Goal: Information Seeking & Learning: Learn about a topic

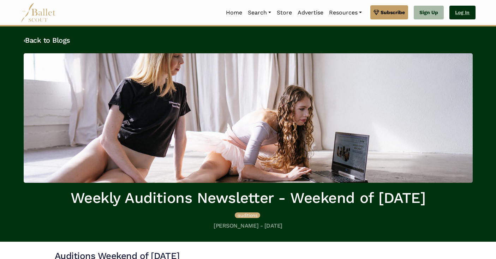
click at [461, 11] on link "Log In" at bounding box center [462, 13] width 26 height 14
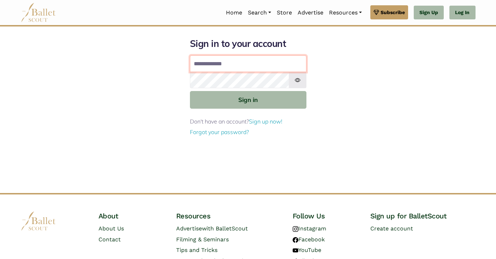
type input "**********"
click at [248, 99] on button "Sign in" at bounding box center [248, 99] width 116 height 17
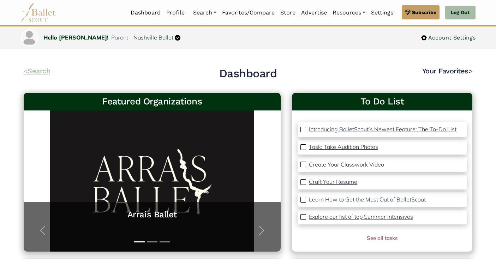
click at [38, 72] on link "< Search" at bounding box center [37, 71] width 27 height 8
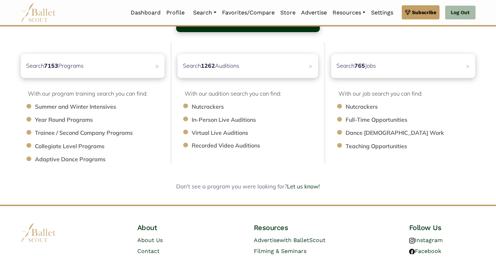
scroll to position [71, 0]
click at [141, 67] on div "Search 7153 Programs >" at bounding box center [92, 65] width 151 height 25
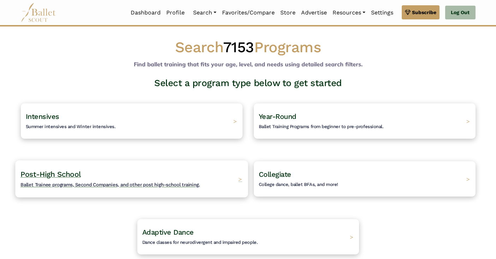
click at [239, 177] on span ">" at bounding box center [240, 178] width 4 height 7
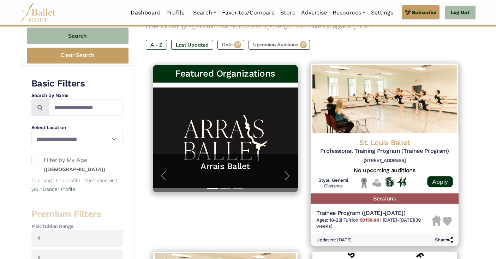
scroll to position [99, 0]
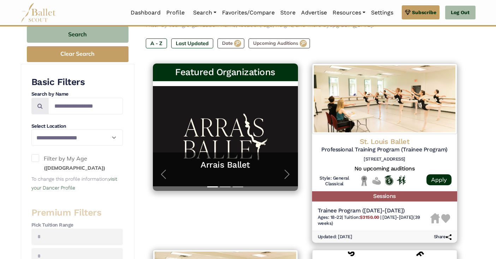
click at [35, 159] on span at bounding box center [35, 158] width 8 height 8
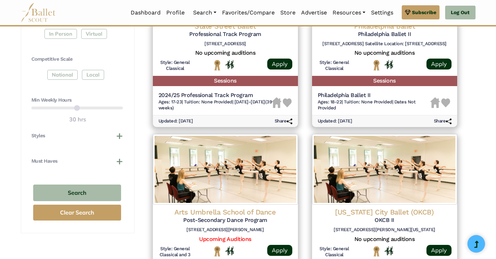
scroll to position [401, 0]
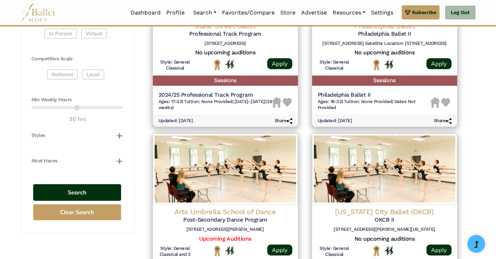
click at [78, 187] on button "Search" at bounding box center [77, 192] width 88 height 17
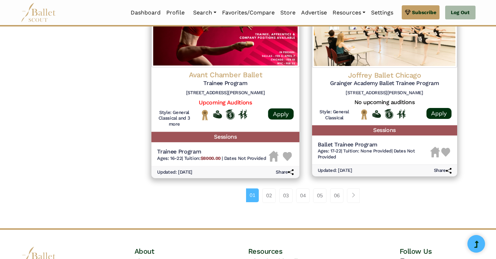
scroll to position [917, 0]
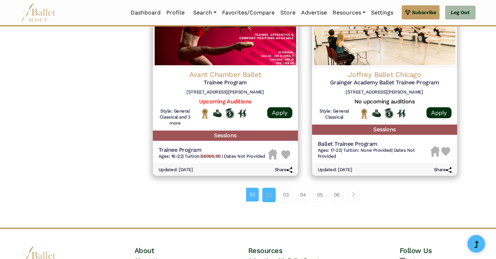
click at [268, 188] on link "02" at bounding box center [268, 195] width 13 height 14
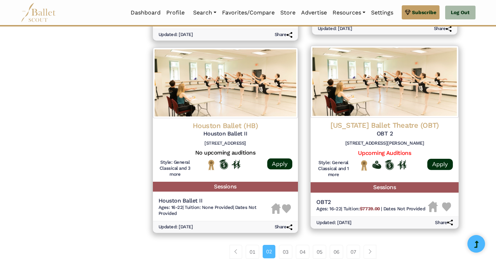
scroll to position [878, 0]
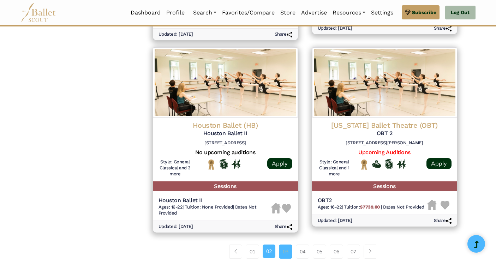
click at [284, 245] on link "03" at bounding box center [285, 252] width 13 height 14
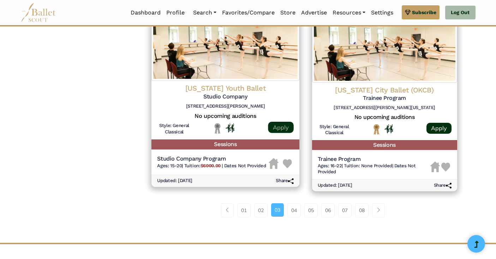
scroll to position [914, 0]
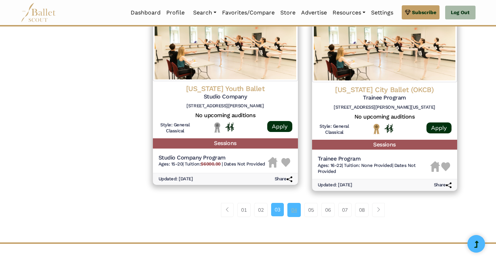
click at [294, 203] on link "04" at bounding box center [293, 210] width 13 height 14
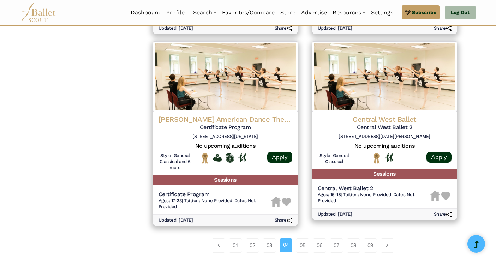
scroll to position [870, 0]
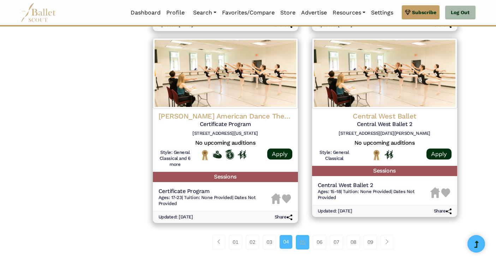
click at [302, 235] on link "05" at bounding box center [302, 242] width 13 height 14
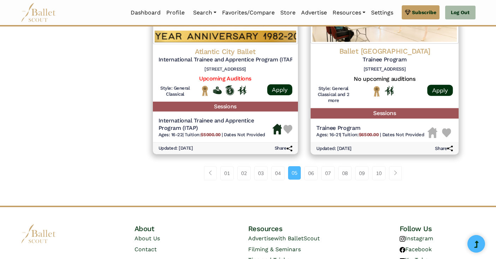
scroll to position [956, 0]
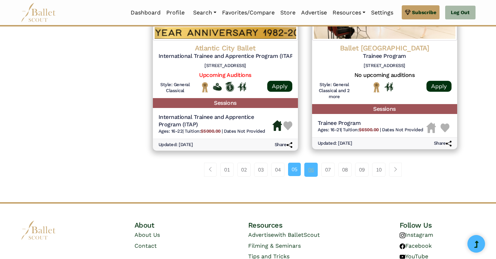
click at [311, 163] on link "06" at bounding box center [310, 170] width 13 height 14
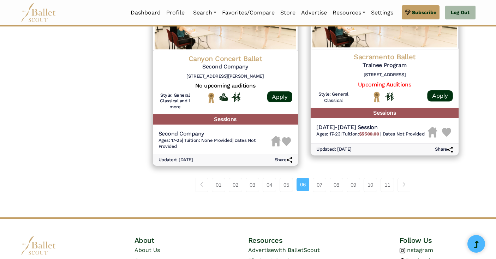
scroll to position [964, 0]
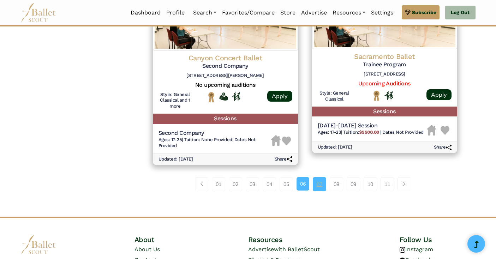
click at [319, 177] on link "07" at bounding box center [319, 184] width 13 height 14
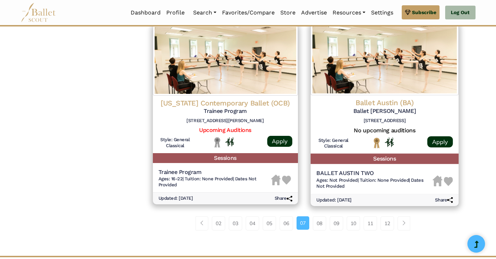
scroll to position [907, 0]
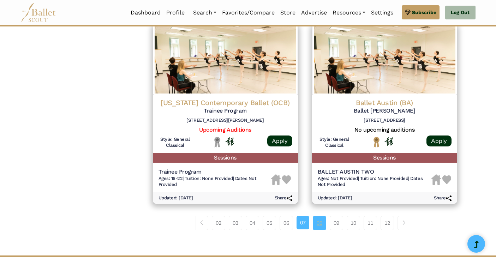
click at [320, 216] on link "08" at bounding box center [319, 223] width 13 height 14
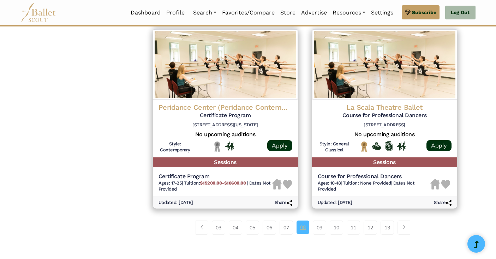
scroll to position [908, 0]
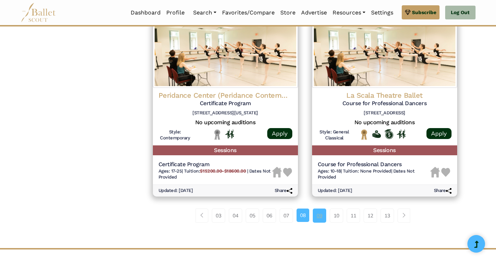
click at [319, 209] on link "09" at bounding box center [319, 216] width 13 height 14
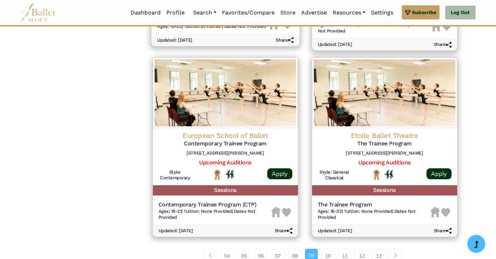
scroll to position [887, 0]
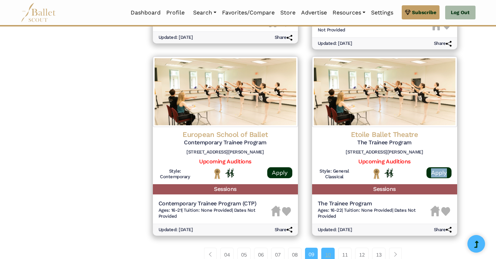
click at [328, 248] on link "10" at bounding box center [327, 255] width 13 height 14
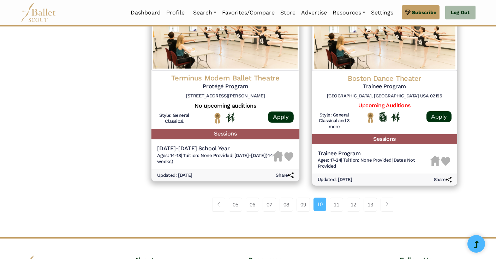
scroll to position [944, 0]
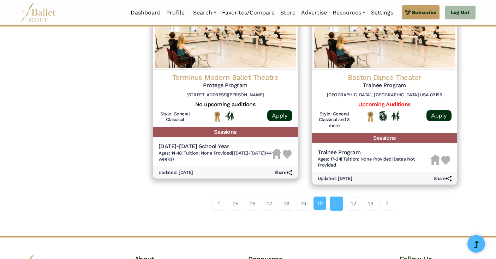
click at [336, 197] on link "11" at bounding box center [336, 204] width 13 height 14
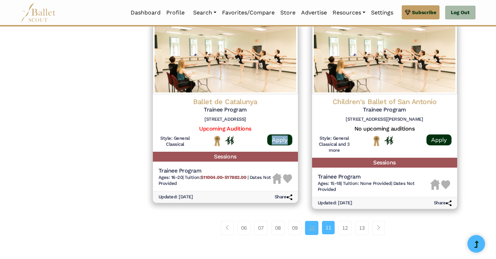
scroll to position [903, 0]
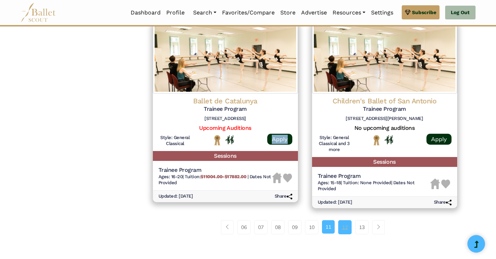
click at [345, 220] on link "12" at bounding box center [344, 227] width 13 height 14
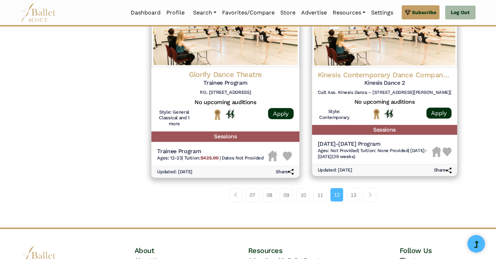
scroll to position [936, 0]
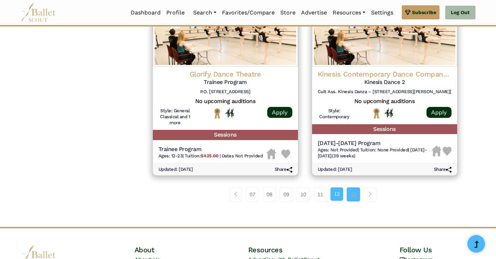
click at [353, 187] on link "13" at bounding box center [353, 194] width 13 height 14
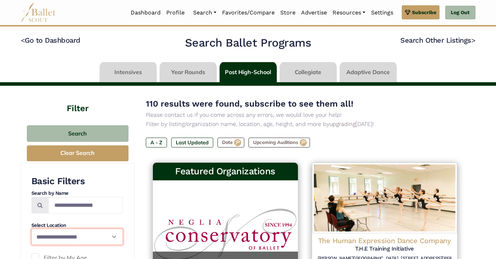
select select "**"
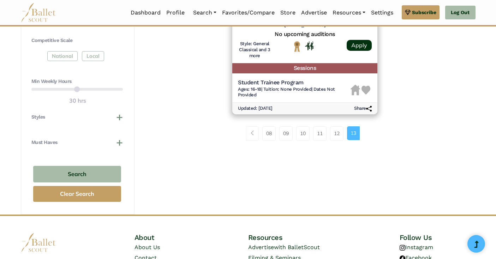
scroll to position [422, 0]
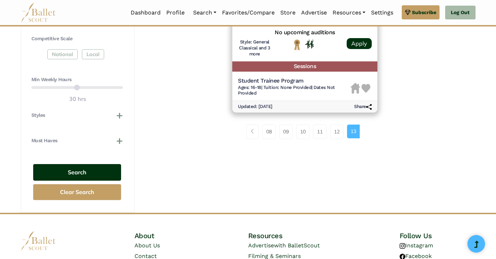
click at [81, 167] on button "Search" at bounding box center [77, 172] width 88 height 17
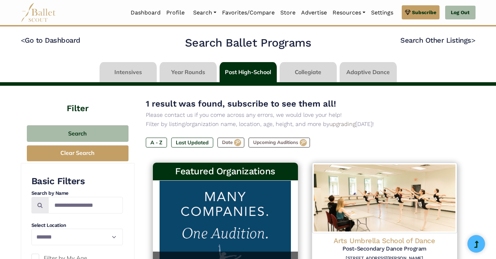
select select "**"
